Goal: Contribute content

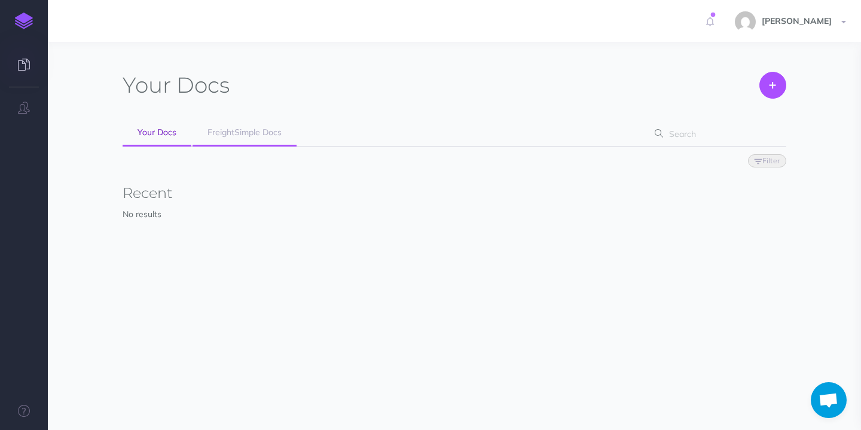
click at [273, 137] on span "FreightSimple Docs" at bounding box center [244, 132] width 74 height 11
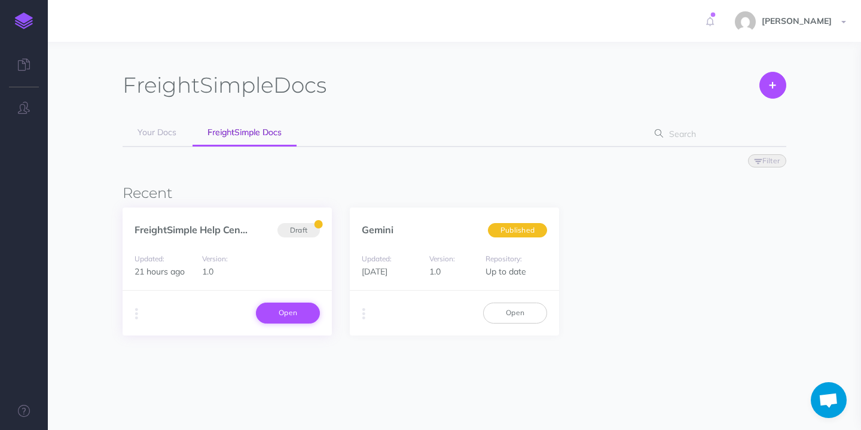
click at [292, 314] on link "Open" at bounding box center [288, 313] width 64 height 20
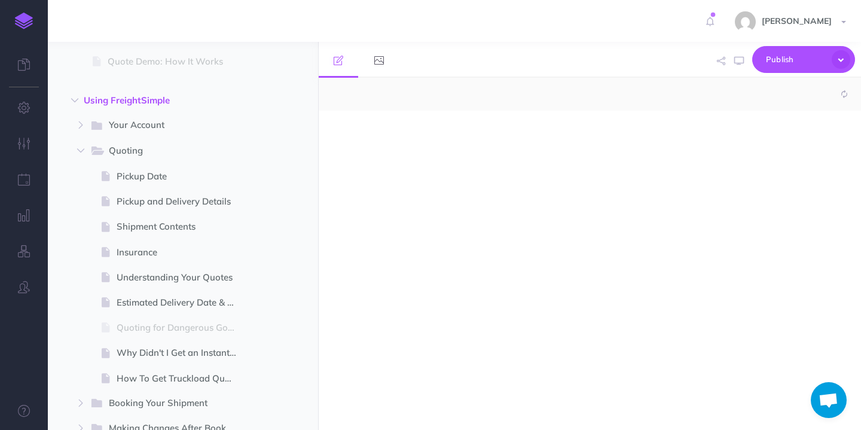
select select "null"
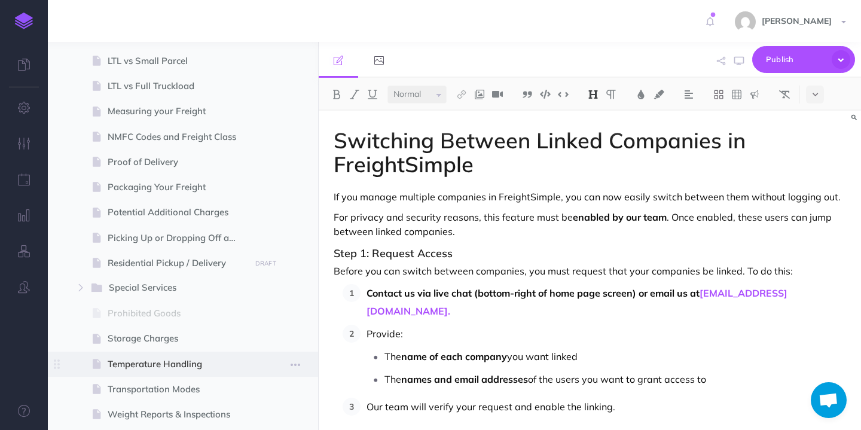
scroll to position [994, 0]
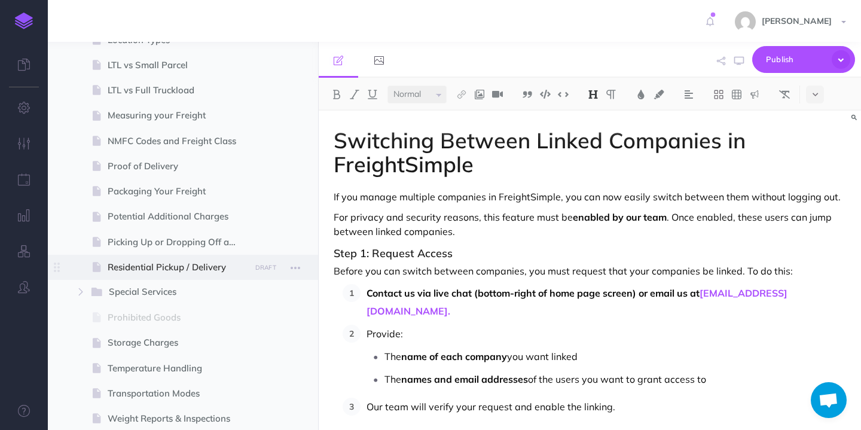
click at [209, 268] on span "Residential Pickup / Delivery" at bounding box center [177, 267] width 139 height 14
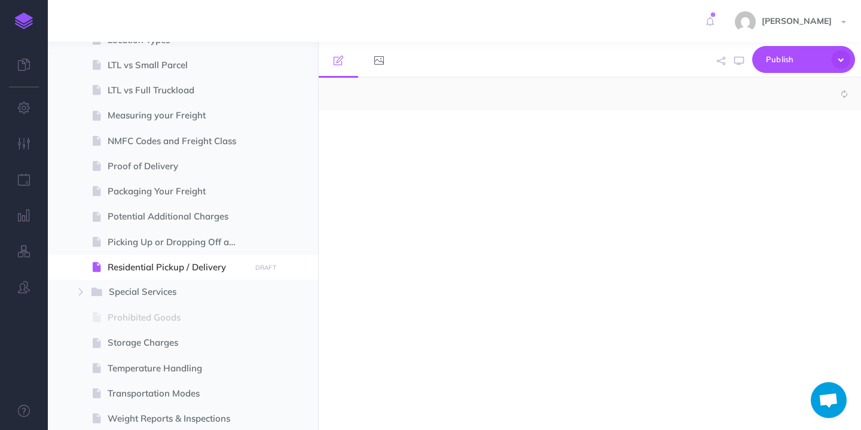
select select "null"
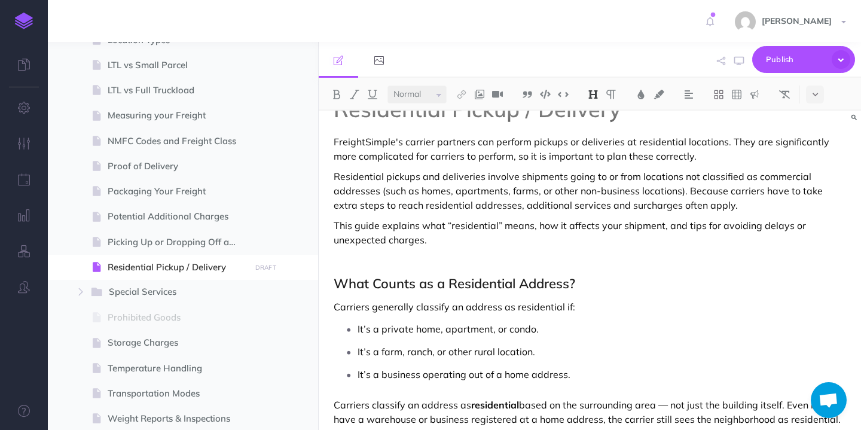
scroll to position [4, 0]
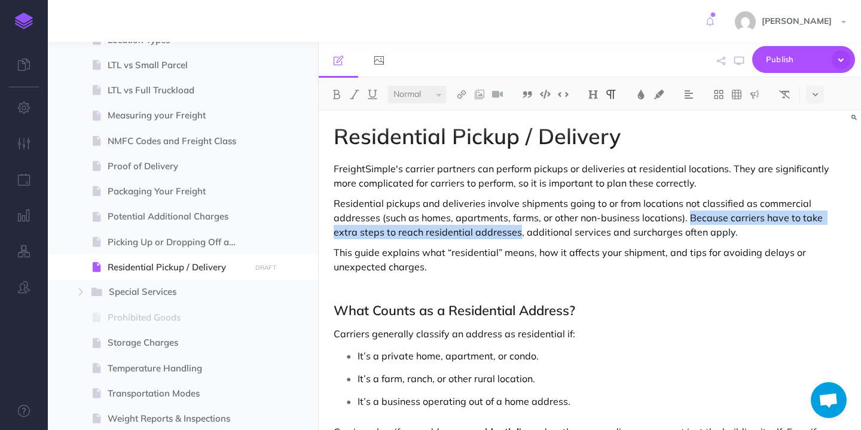
drag, startPoint x: 493, startPoint y: 233, endPoint x: 689, endPoint y: 215, distance: 197.6
click at [689, 215] on p "Residential pickups and deliveries involve shipments going to or from locations…" at bounding box center [590, 217] width 512 height 43
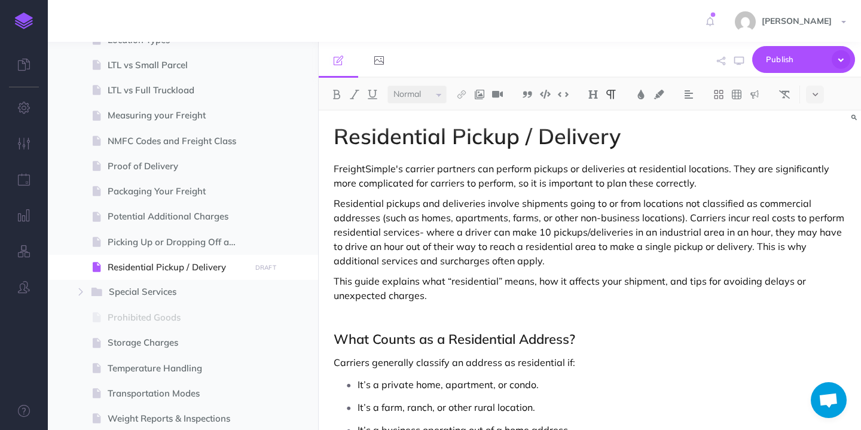
click at [587, 229] on p "Residential pickups and deliveries involve shipments going to or from locations…" at bounding box center [590, 232] width 512 height 72
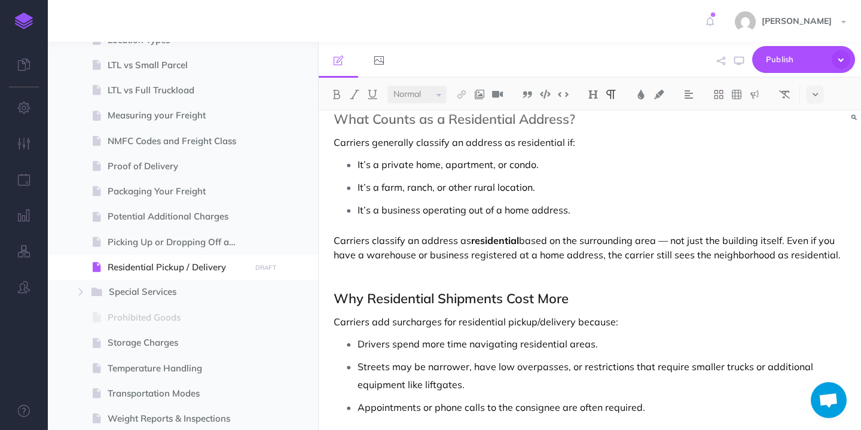
scroll to position [239, 0]
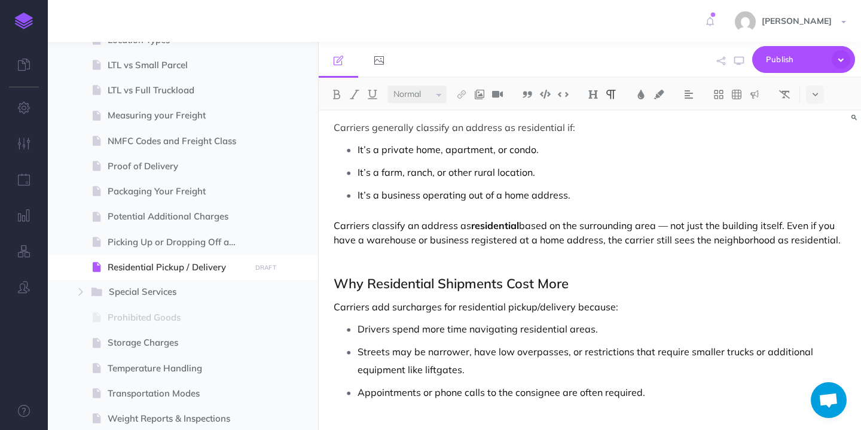
click at [678, 239] on p "Carriers classify an address as residential based on the surrounding area — not…" at bounding box center [590, 232] width 512 height 29
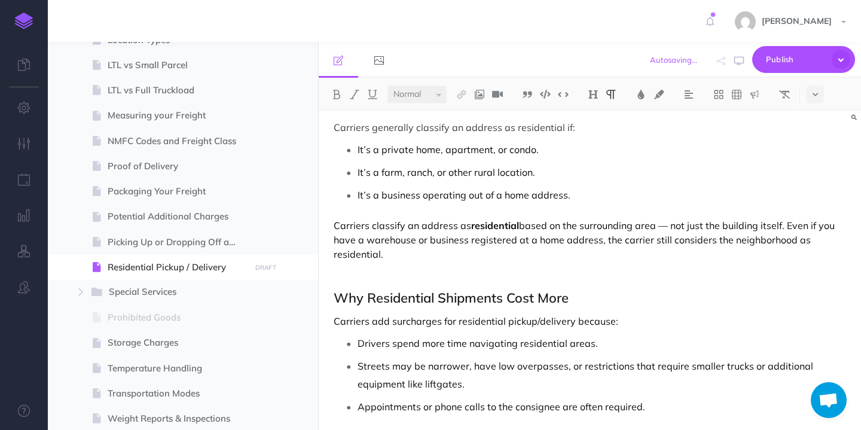
click at [468, 250] on p "Carriers classify an address as residential based on the surrounding area — not…" at bounding box center [590, 239] width 512 height 43
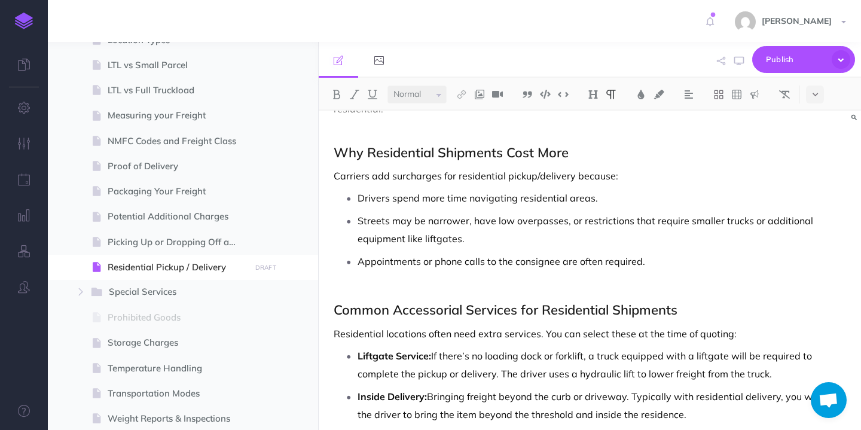
scroll to position [385, 0]
click at [469, 197] on p "Drivers spend more time navigating residential areas." at bounding box center [602, 197] width 489 height 18
click at [654, 262] on p "Appointments or phone calls to the consignee are often required." at bounding box center [602, 261] width 489 height 18
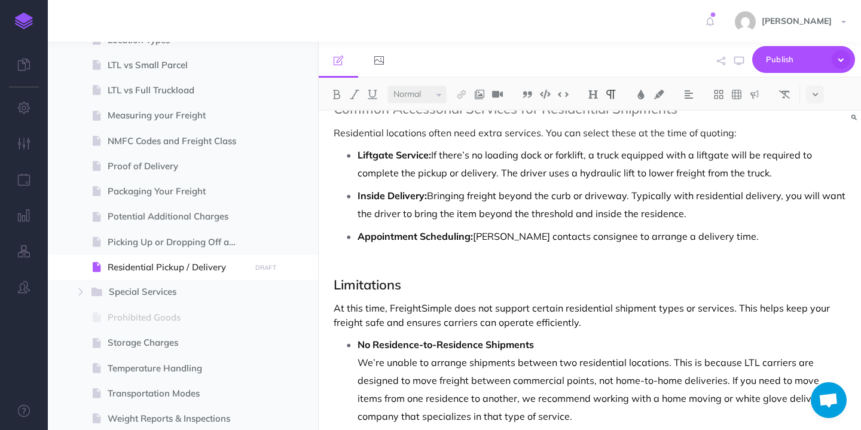
scroll to position [627, 0]
click at [644, 172] on p "Liftgate Service: If there’s no loading dock or forklift, a truck equipped with…" at bounding box center [602, 163] width 489 height 36
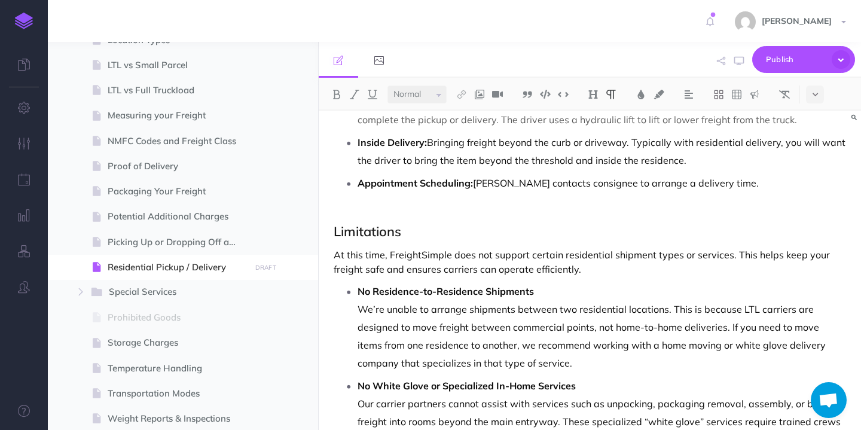
scroll to position [694, 0]
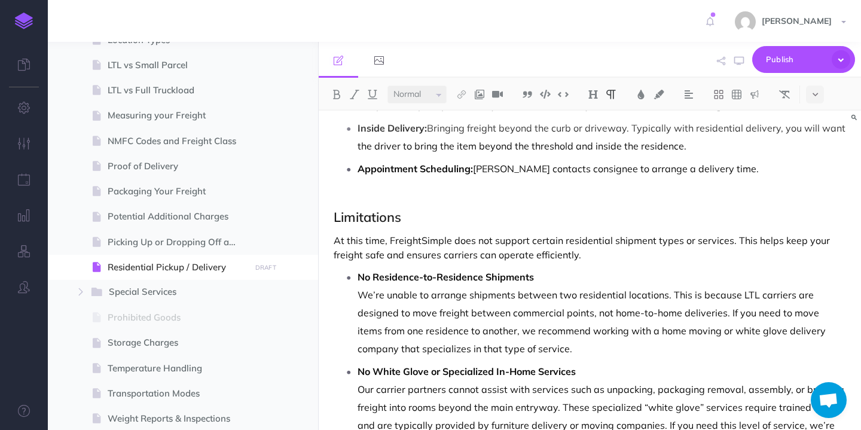
click at [566, 169] on p "Appointment Scheduling: Carrier contacts consignee to arrange a delivery time." at bounding box center [602, 169] width 489 height 18
click at [548, 164] on p "Appointment Scheduling: Carrier contacts receiver to arrange a delivery time." at bounding box center [602, 169] width 489 height 18
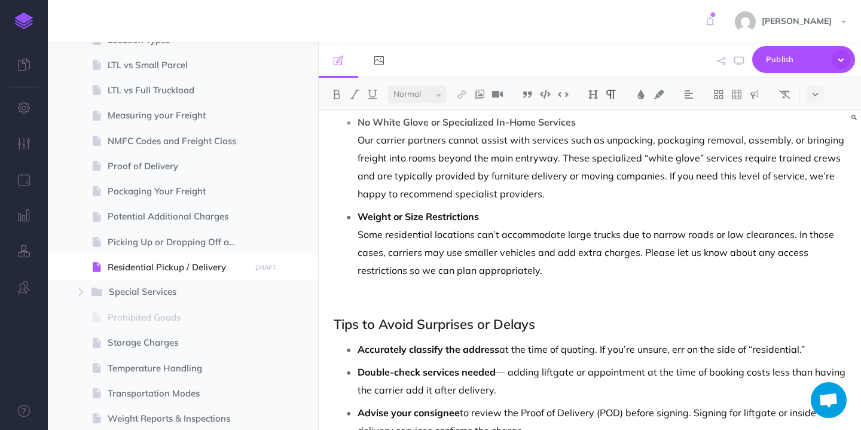
scroll to position [944, 0]
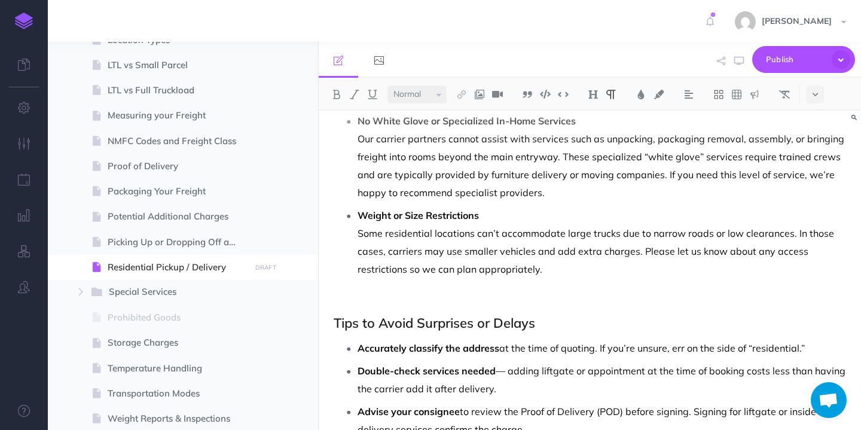
click at [839, 158] on p "Our carrier partners cannot assist with services such as unpacking, packaging r…" at bounding box center [602, 166] width 489 height 72
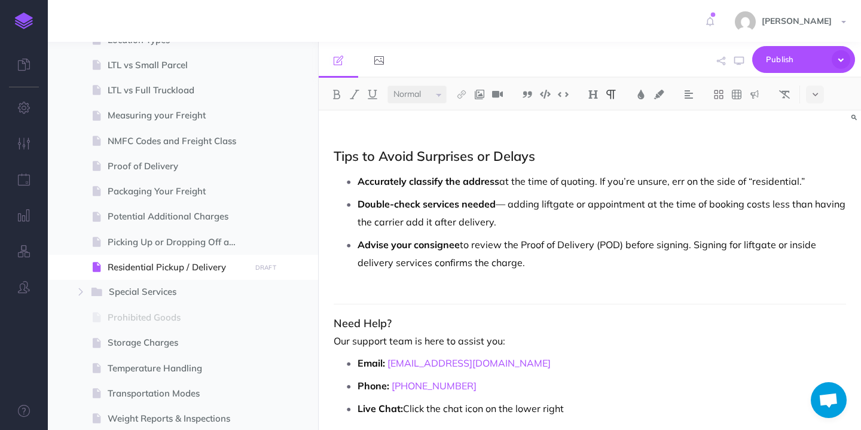
scroll to position [1110, 0]
click at [823, 179] on p "Accurately classify the address at the time of quoting. If you’re unsure, err o…" at bounding box center [602, 182] width 489 height 18
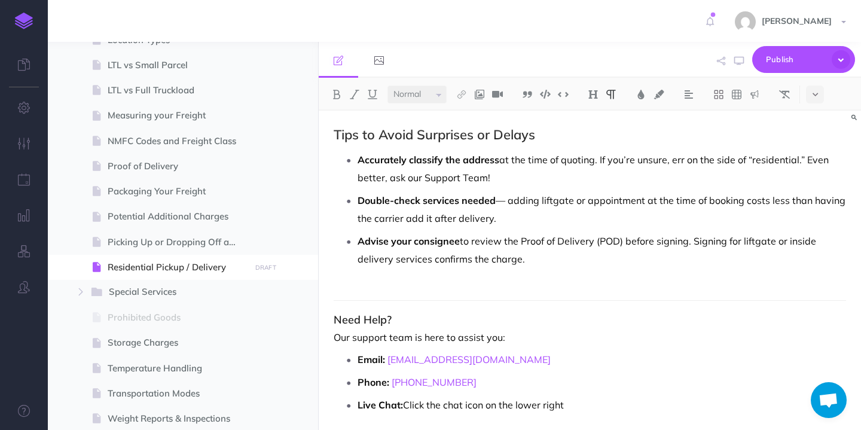
scroll to position [1133, 0]
click at [435, 240] on strong "Advise your consignee" at bounding box center [409, 240] width 102 height 12
click at [521, 259] on p "Advise your receiver to review the Proof of Delivery (POD) before signing. Sign…" at bounding box center [602, 249] width 489 height 36
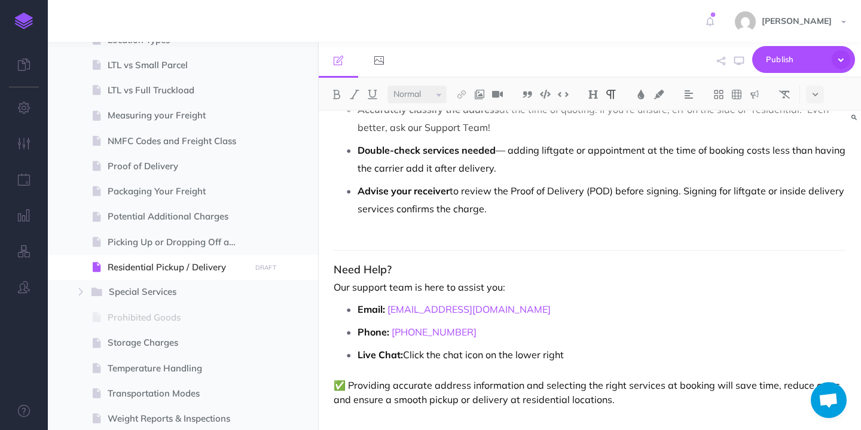
scroll to position [1182, 0]
click at [576, 353] on p "Live Chat: Click the chat icon on the lower right" at bounding box center [602, 355] width 489 height 18
click at [808, 55] on span "Publish" at bounding box center [796, 59] width 60 height 19
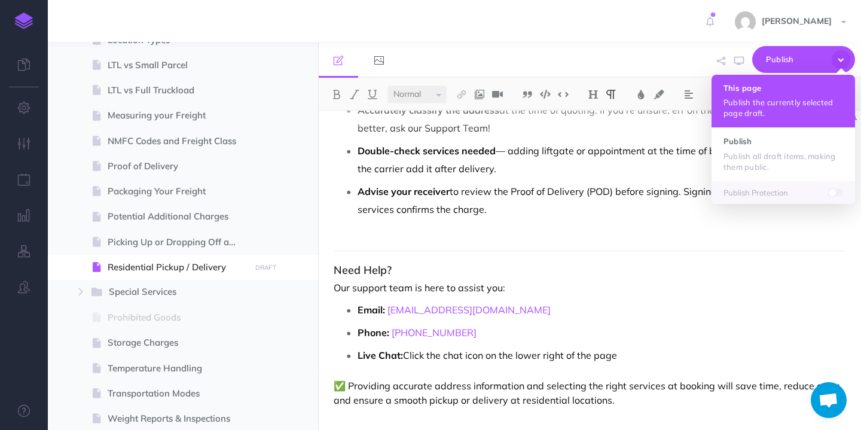
click at [795, 96] on button "This page Publish the currently selected page draft." at bounding box center [784, 101] width 144 height 53
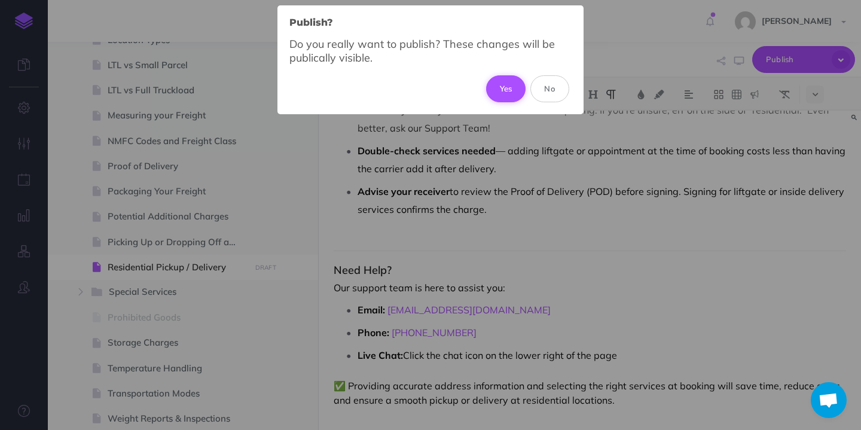
click at [501, 97] on button "Yes" at bounding box center [506, 88] width 40 height 26
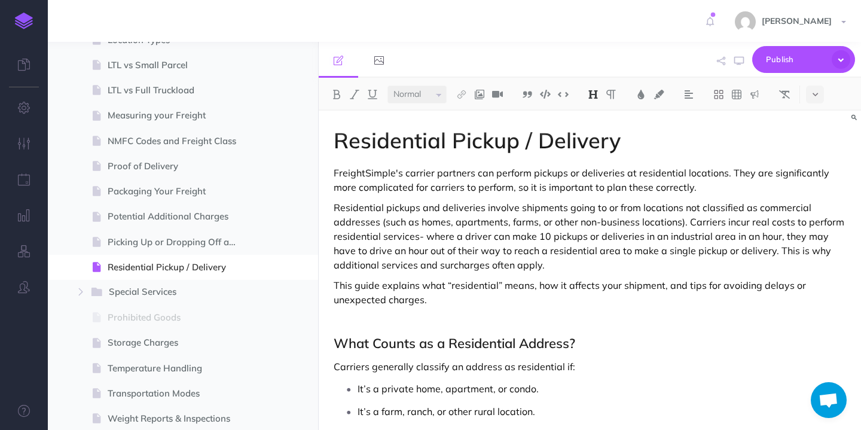
click at [825, 234] on p "Residential pickups and deliveries involve shipments going to or from locations…" at bounding box center [590, 236] width 512 height 72
click at [788, 59] on span "Publish" at bounding box center [796, 59] width 60 height 19
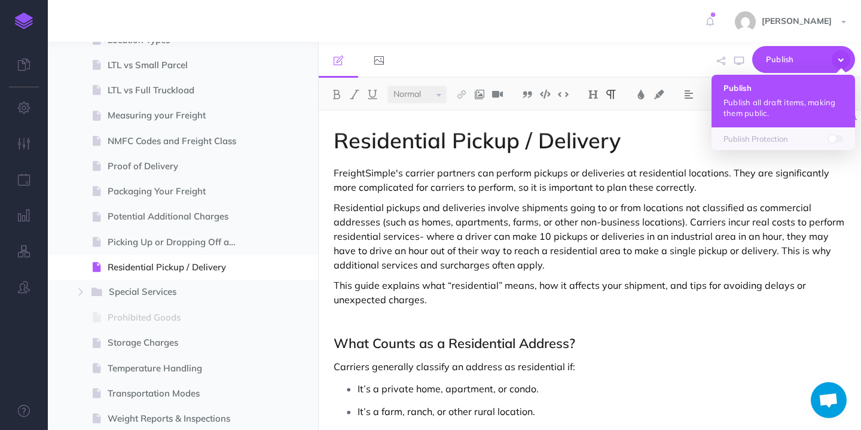
click at [758, 87] on h4 "Publish" at bounding box center [784, 88] width 120 height 8
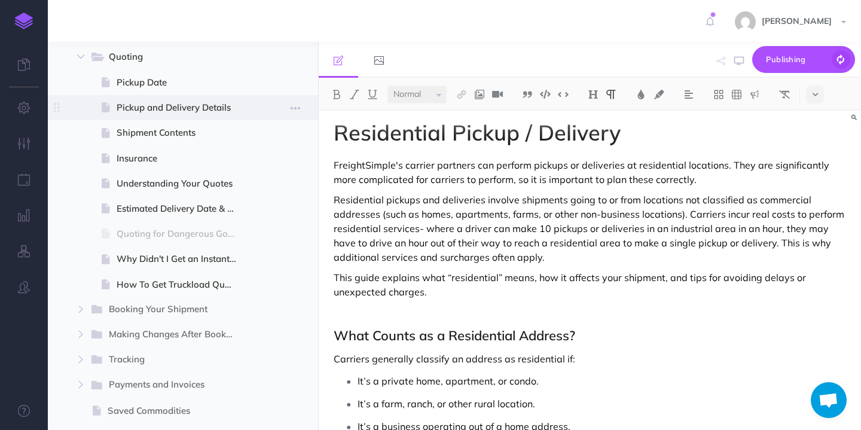
scroll to position [220, 0]
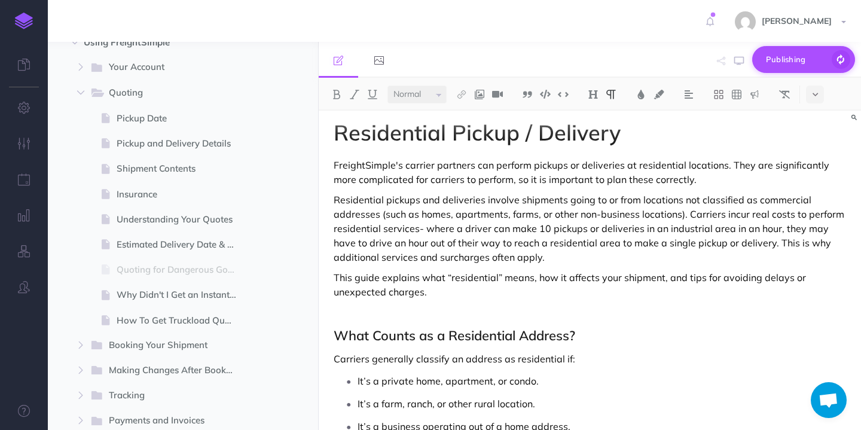
click at [834, 56] on icon "button" at bounding box center [841, 59] width 19 height 19
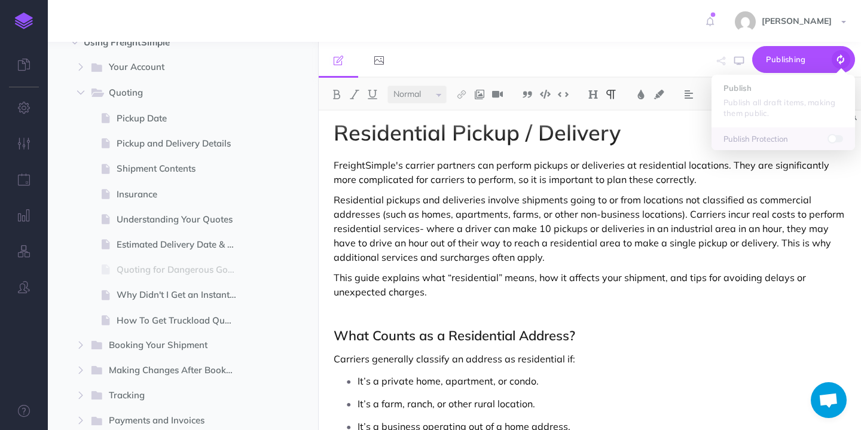
click at [593, 232] on p "Residential pickups and deliveries involve shipments going to or from locations…" at bounding box center [590, 229] width 512 height 72
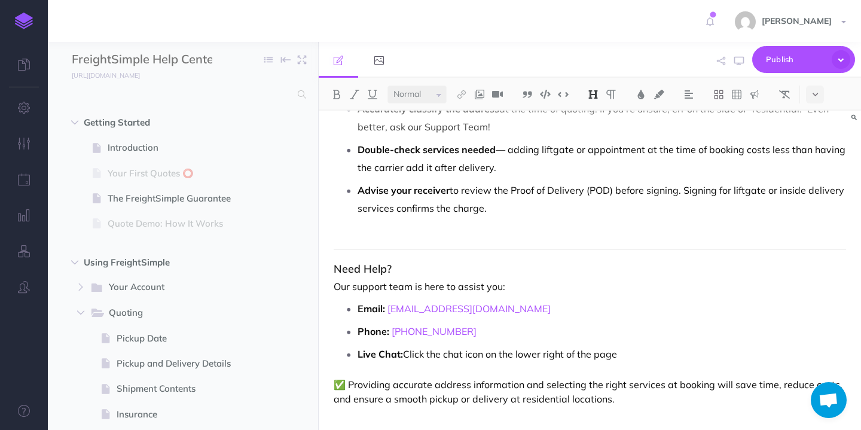
scroll to position [1182, 0]
